Goal: Find specific page/section: Find specific page/section

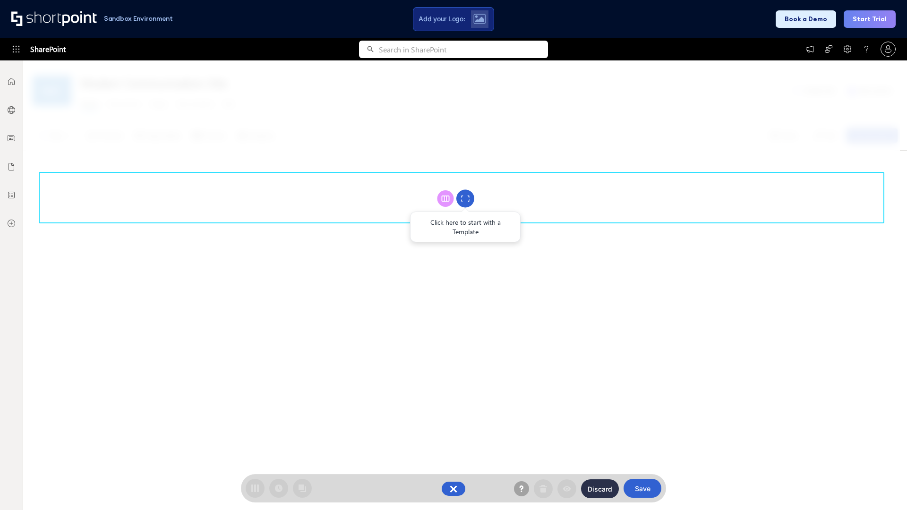
click at [465, 198] on circle at bounding box center [465, 199] width 18 height 18
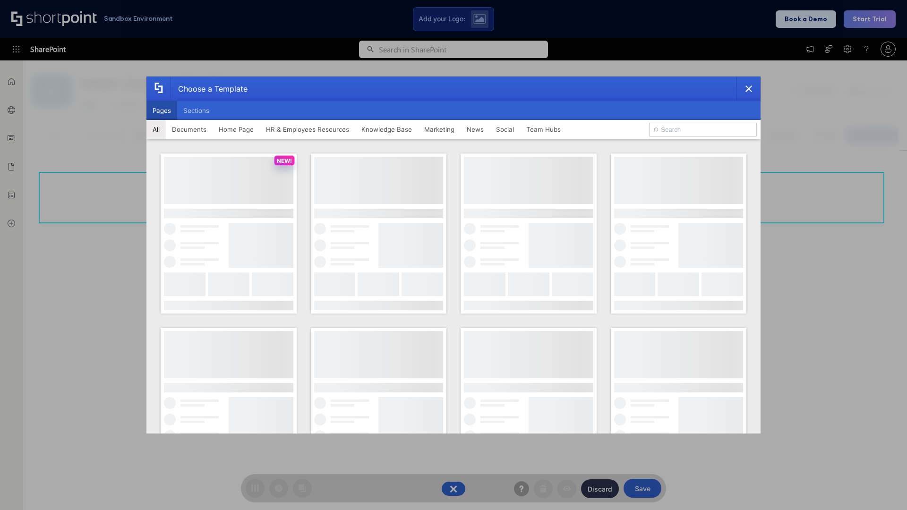
click at [162, 111] on button "Pages" at bounding box center [161, 110] width 31 height 19
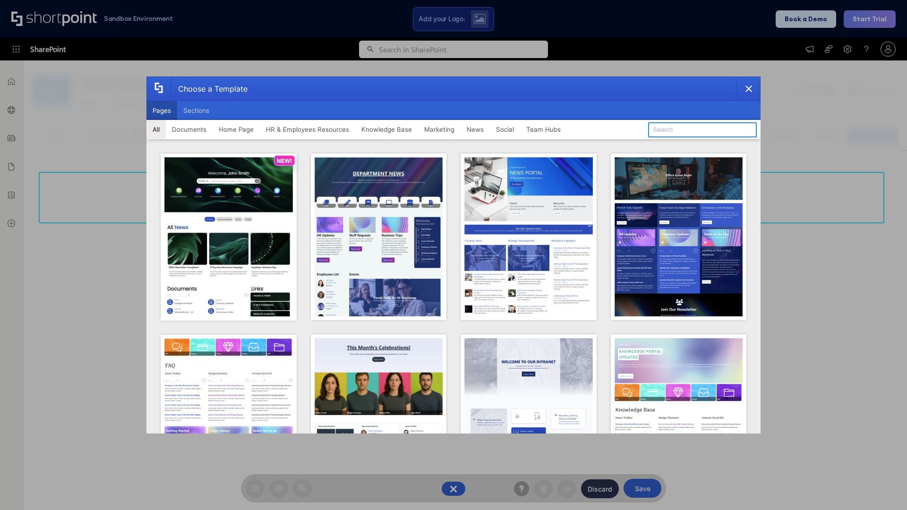
type input "HR 8"
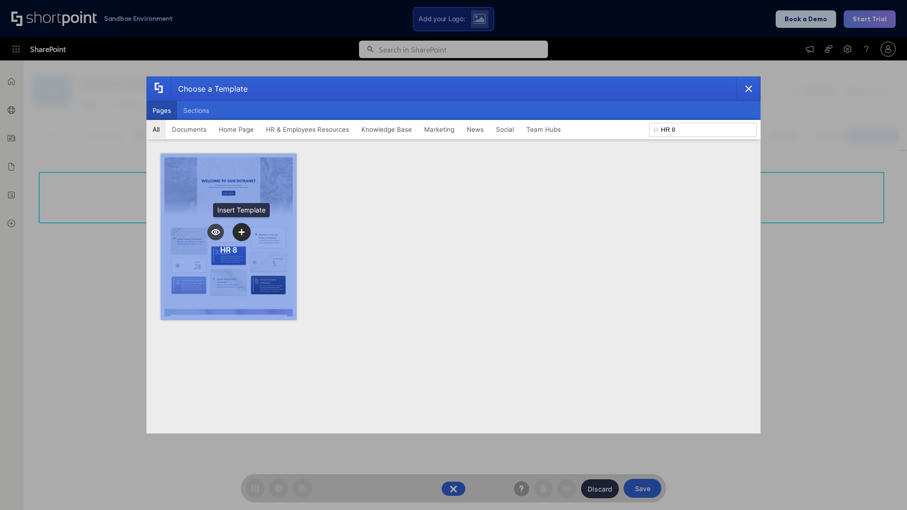
click at [241, 232] on icon "template selector" at bounding box center [241, 232] width 7 height 7
